Goal: Find specific page/section: Find specific page/section

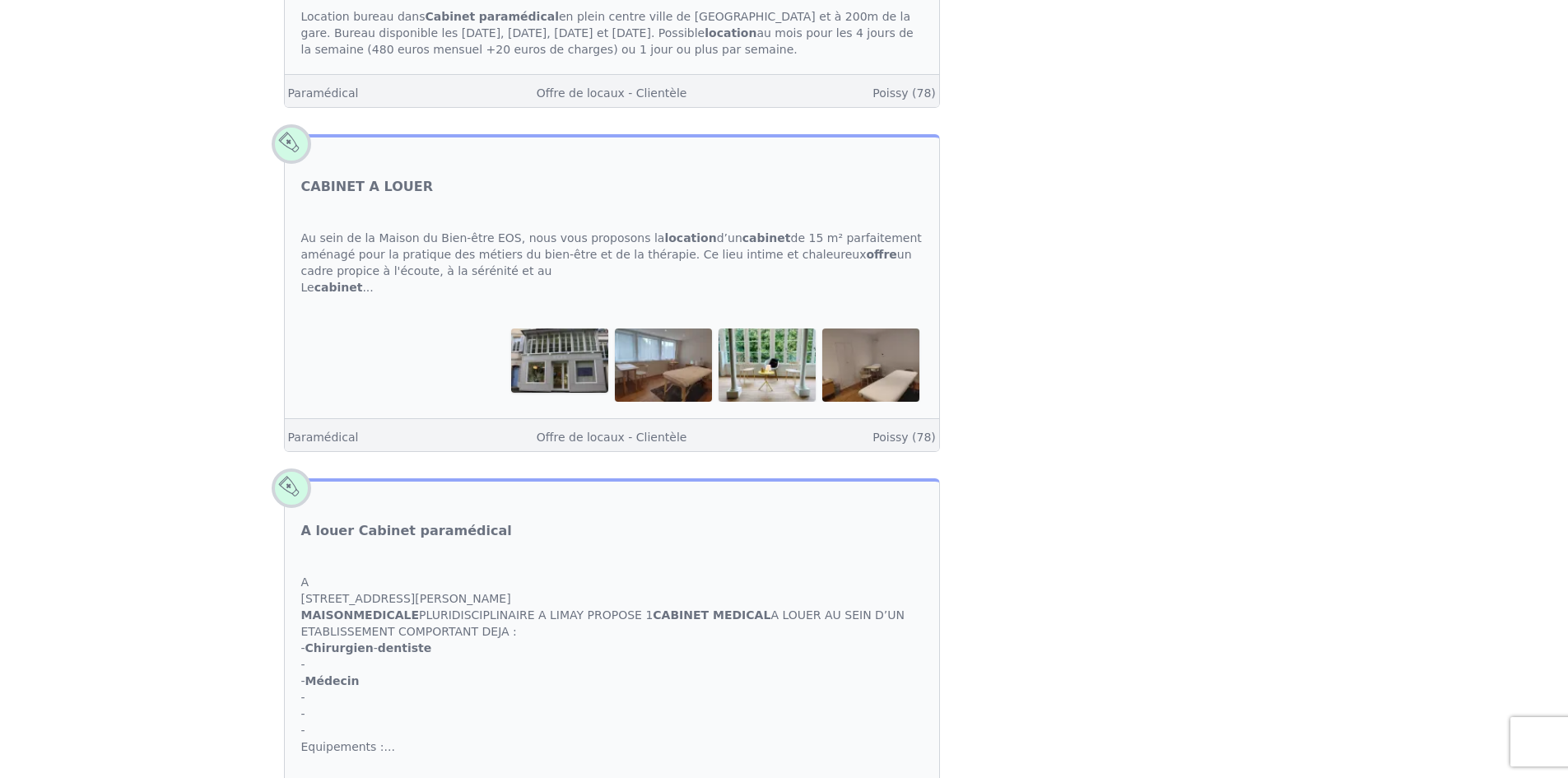
scroll to position [1400, 0]
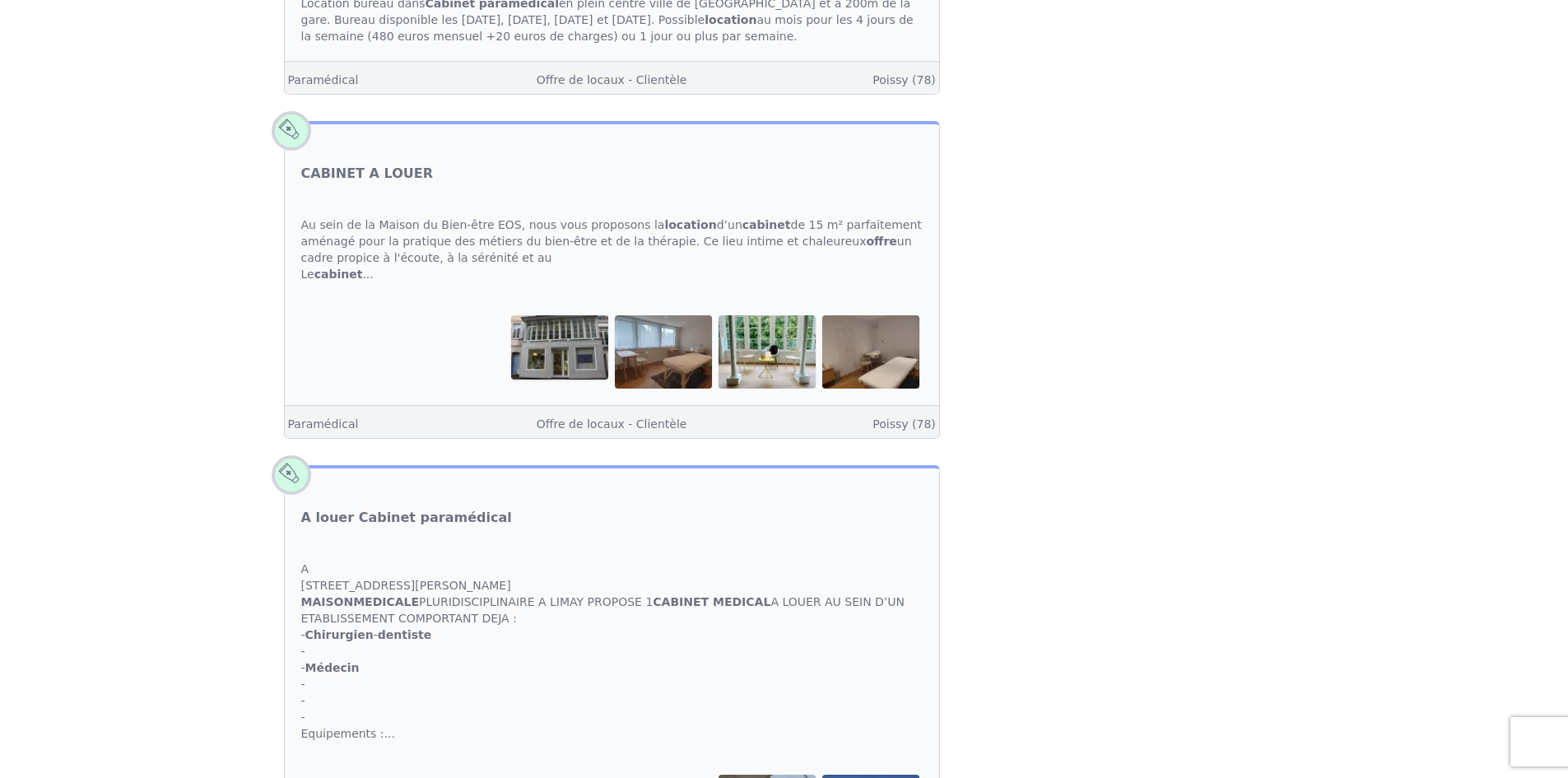
click at [575, 337] on img at bounding box center [559, 347] width 97 height 64
click at [386, 164] on link "CABINET A LOUER" at bounding box center [368, 173] width 132 height 20
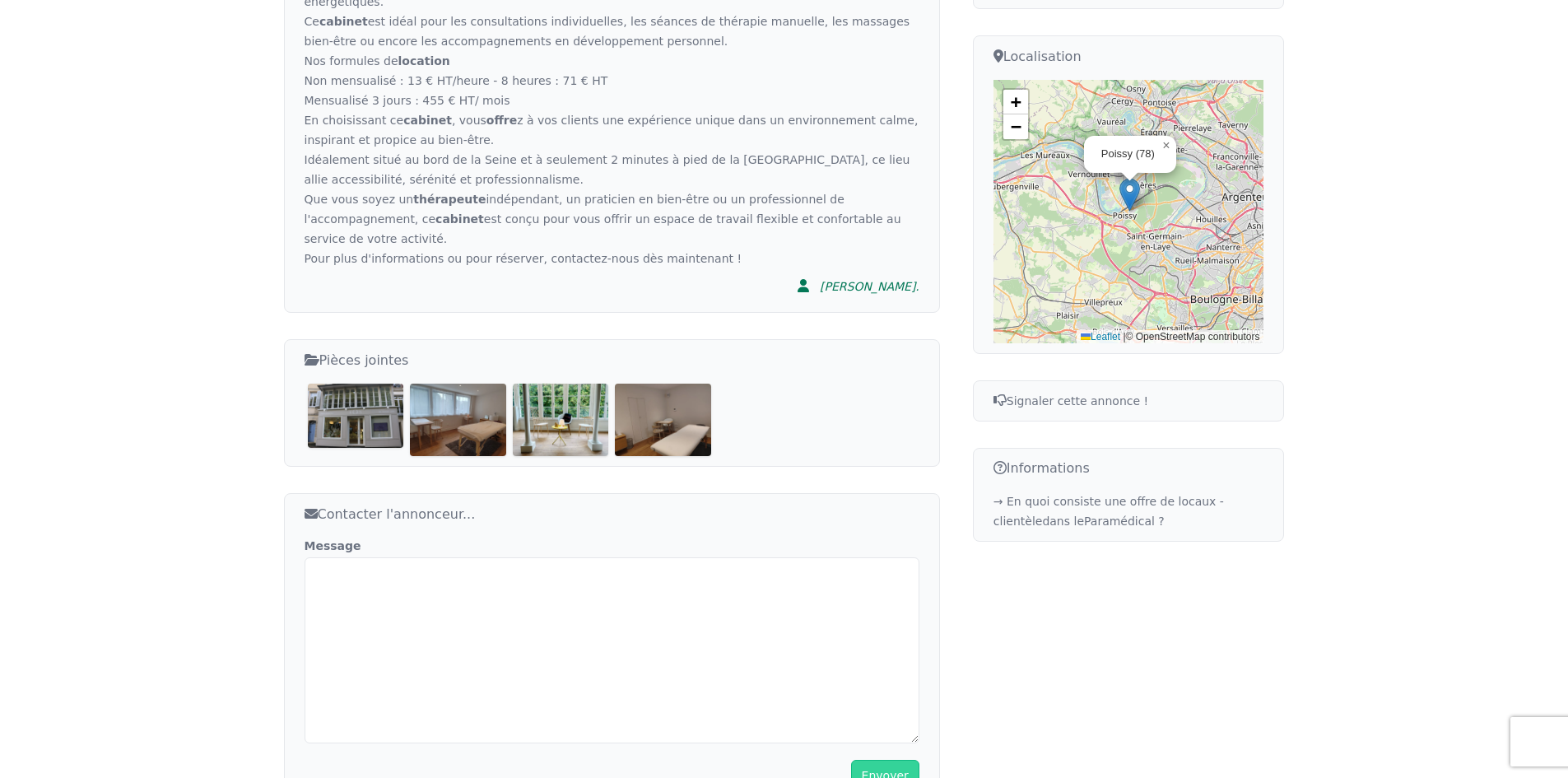
scroll to position [576, 0]
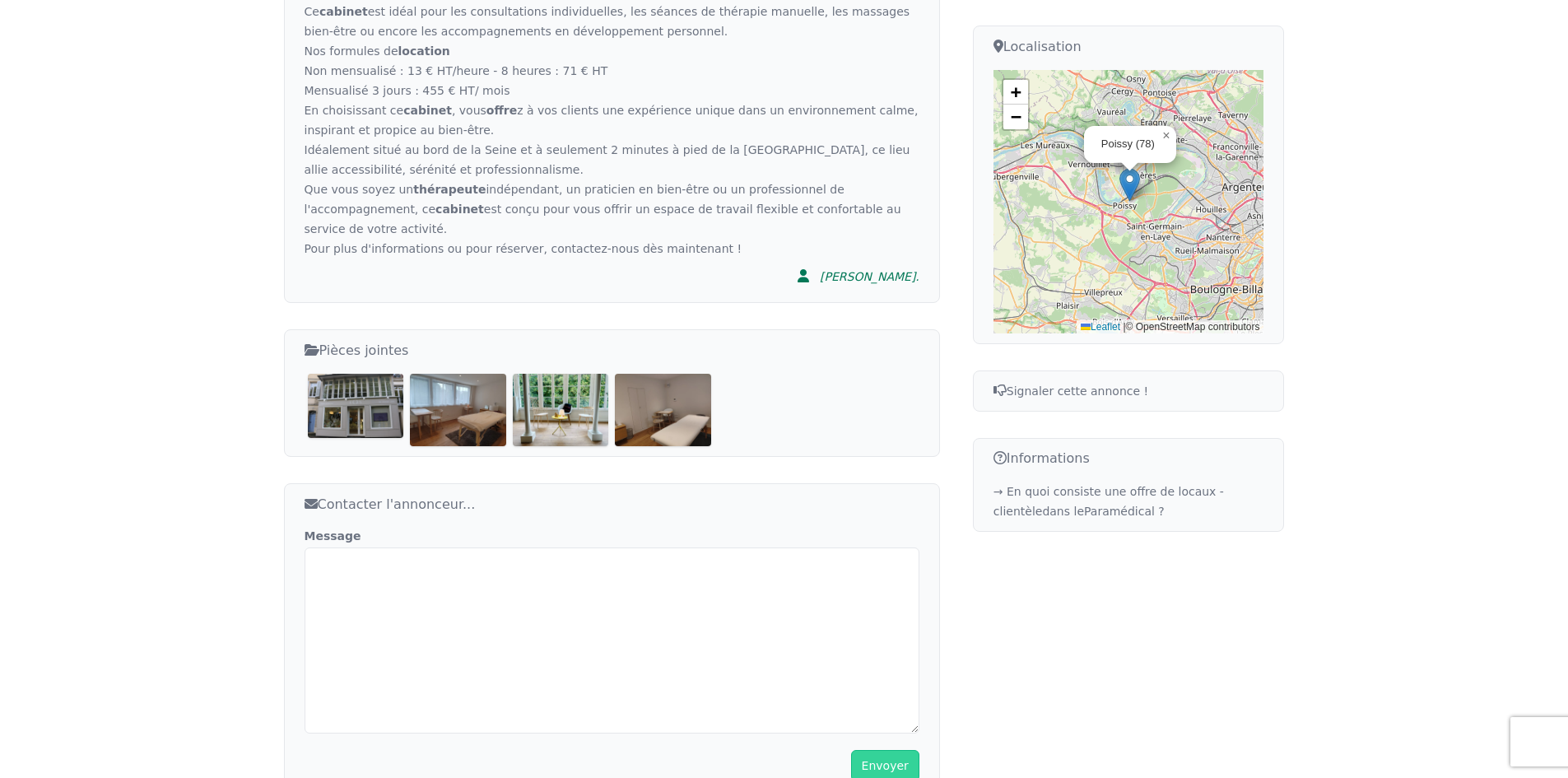
click at [374, 375] on img at bounding box center [356, 406] width 97 height 64
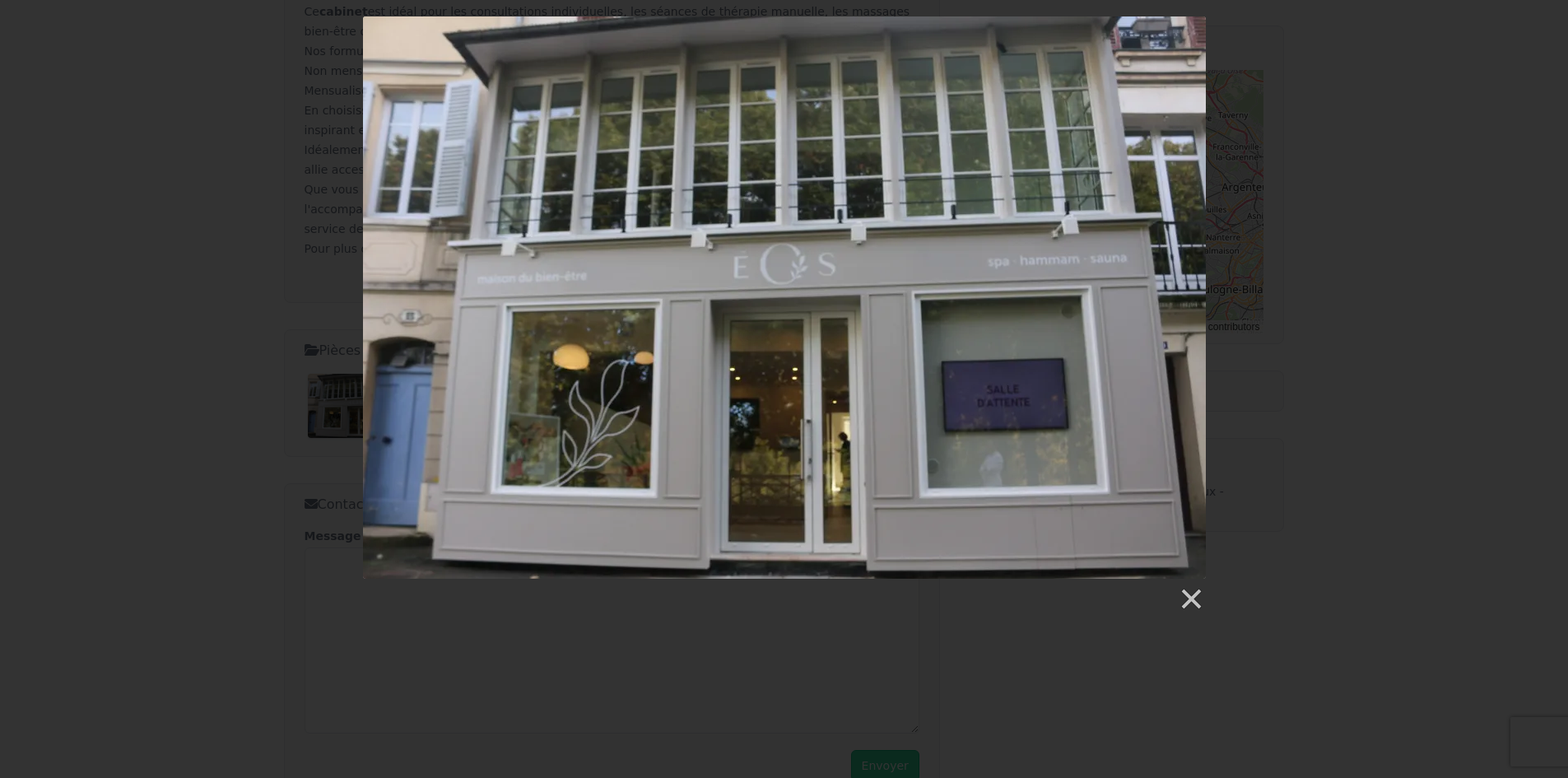
scroll to position [1400, 0]
